Goal: Find specific page/section: Locate item on page

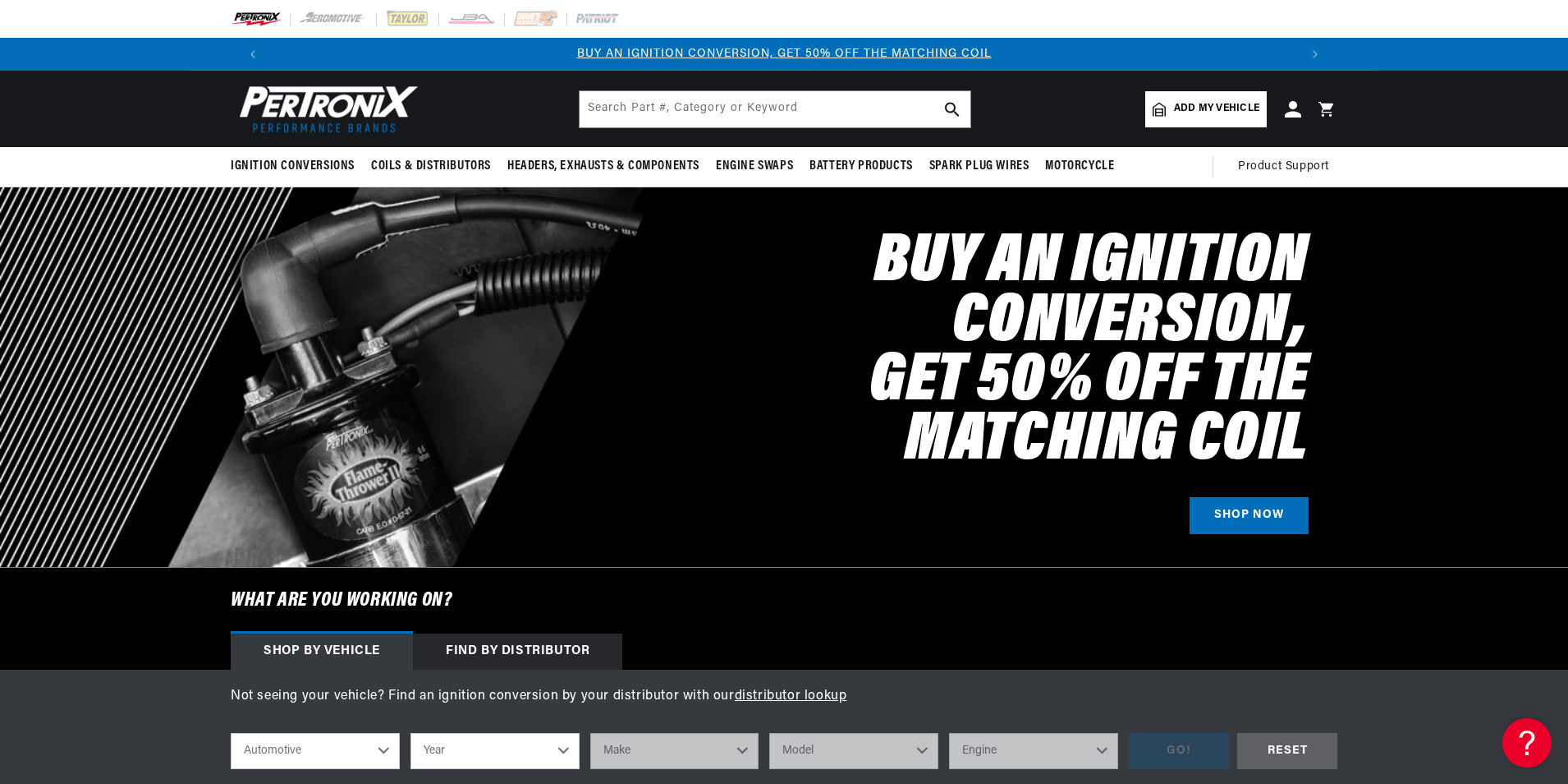
scroll to position [0, 1026]
click at [673, 120] on input "text" at bounding box center [775, 110] width 391 height 37
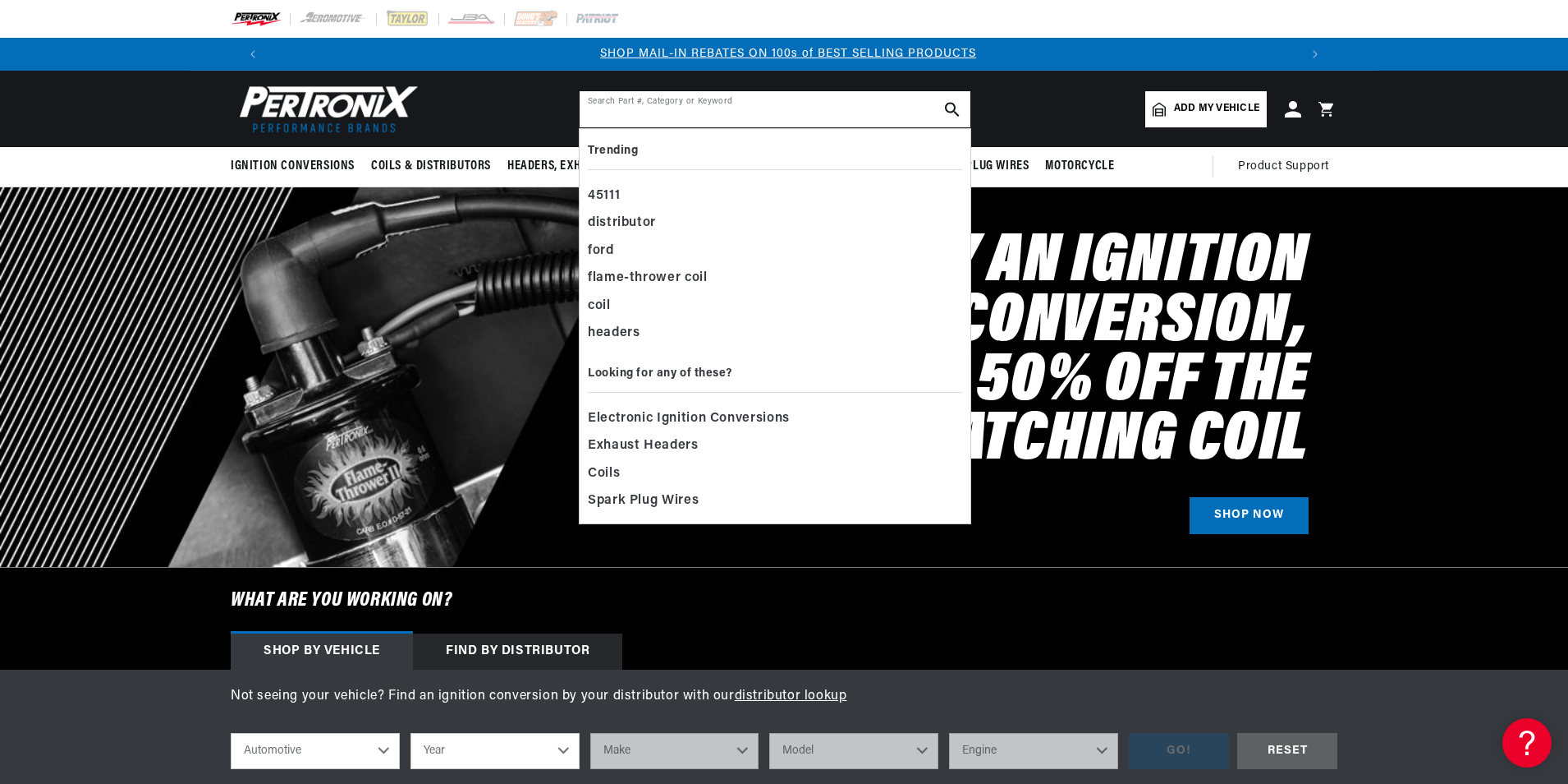
paste input "SK106"
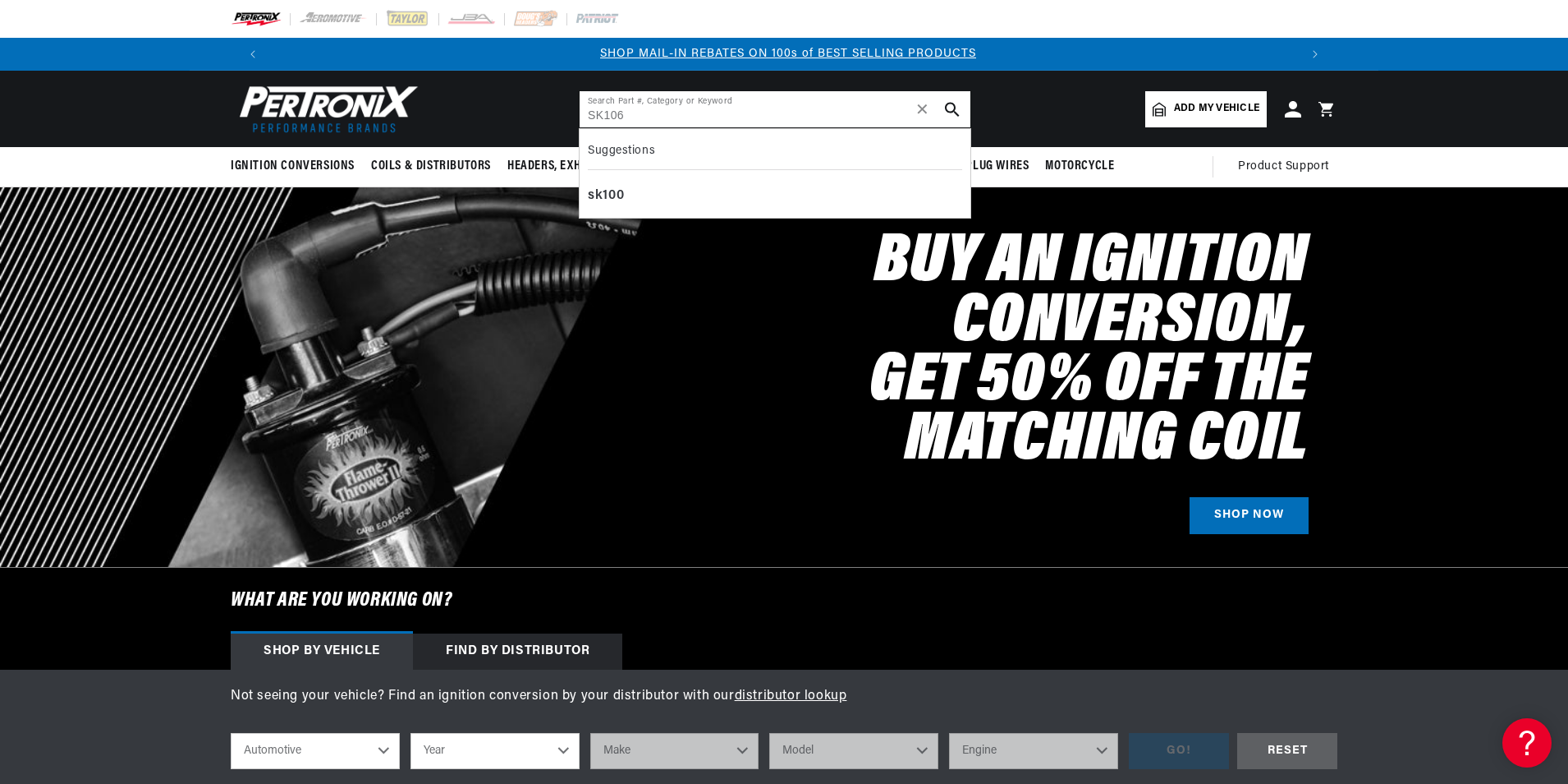
type input "SK106"
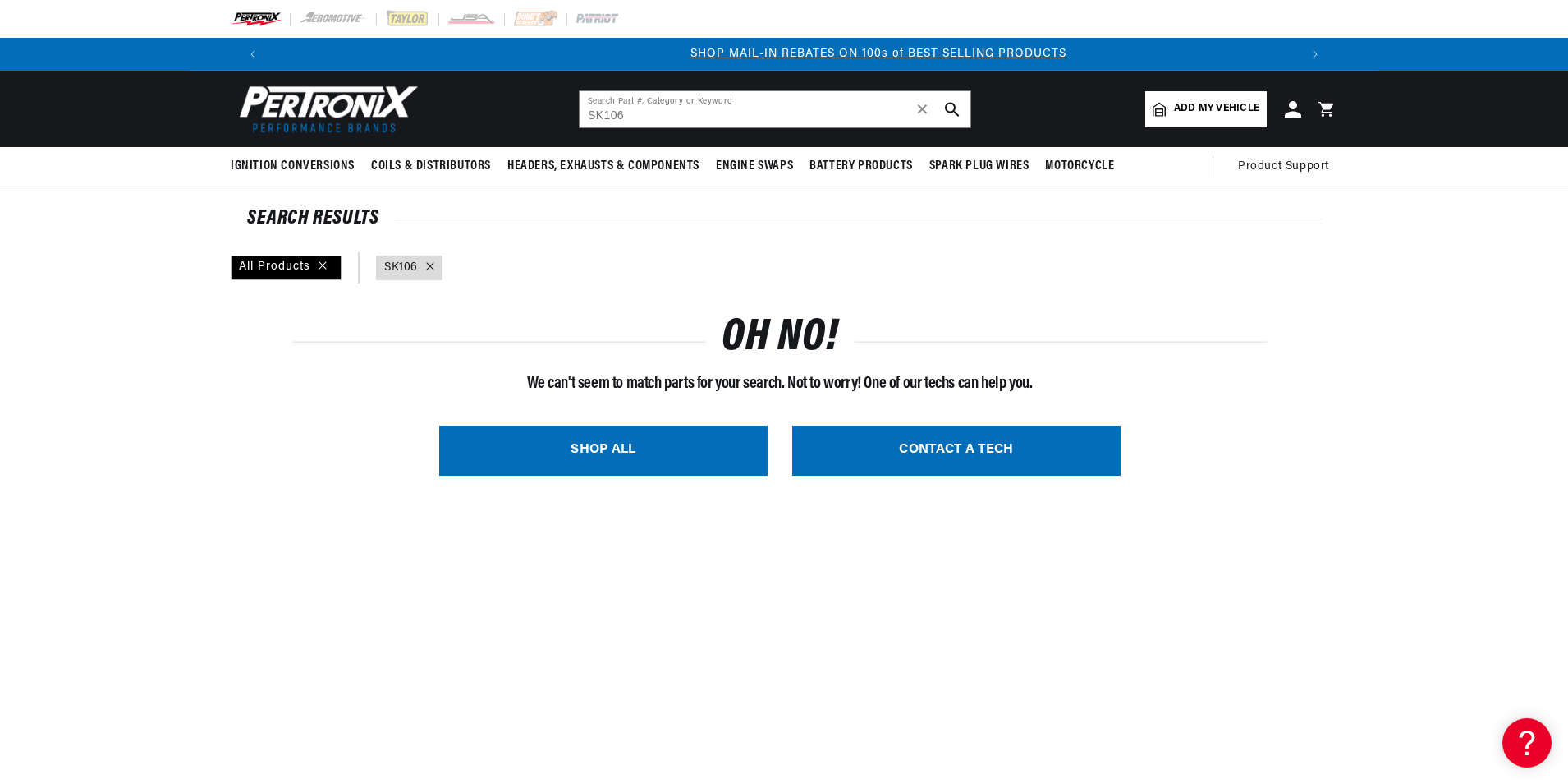
scroll to position [0, 1026]
